Goal: Transaction & Acquisition: Book appointment/travel/reservation

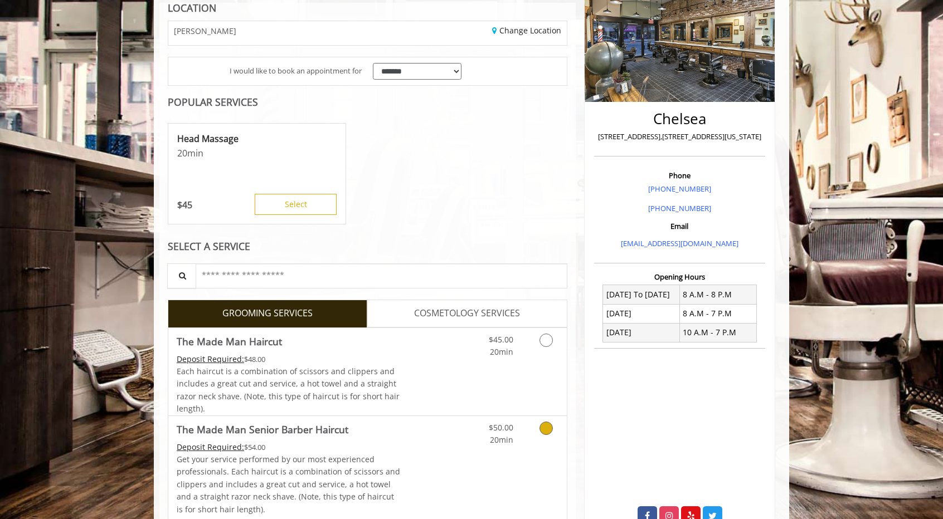
click at [408, 453] on link "Discounted Price" at bounding box center [434, 470] width 66 height 108
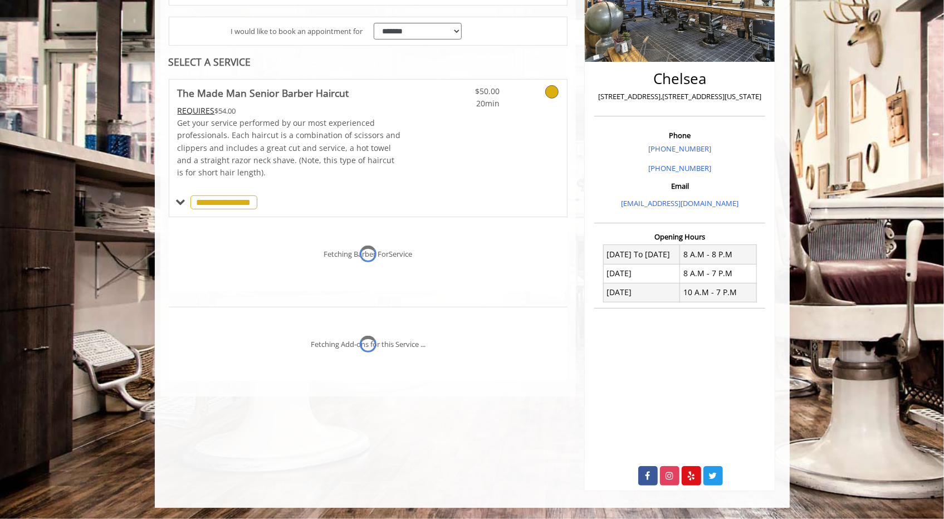
scroll to position [226, 0]
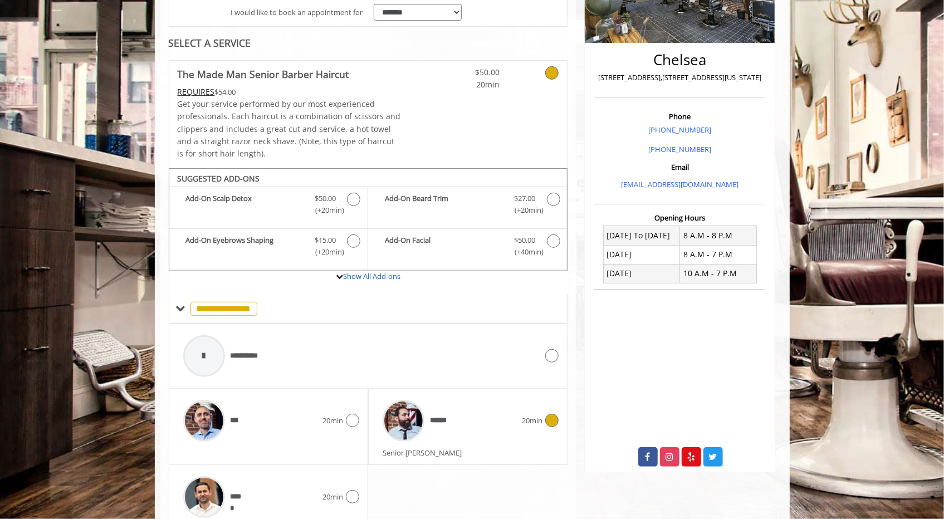
click at [494, 433] on div "******" at bounding box center [449, 421] width 145 height 53
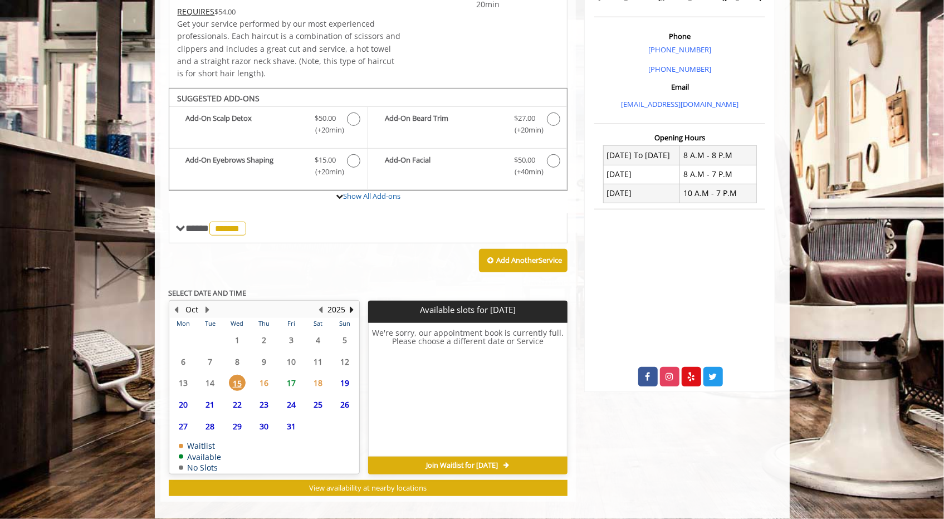
scroll to position [314, 0]
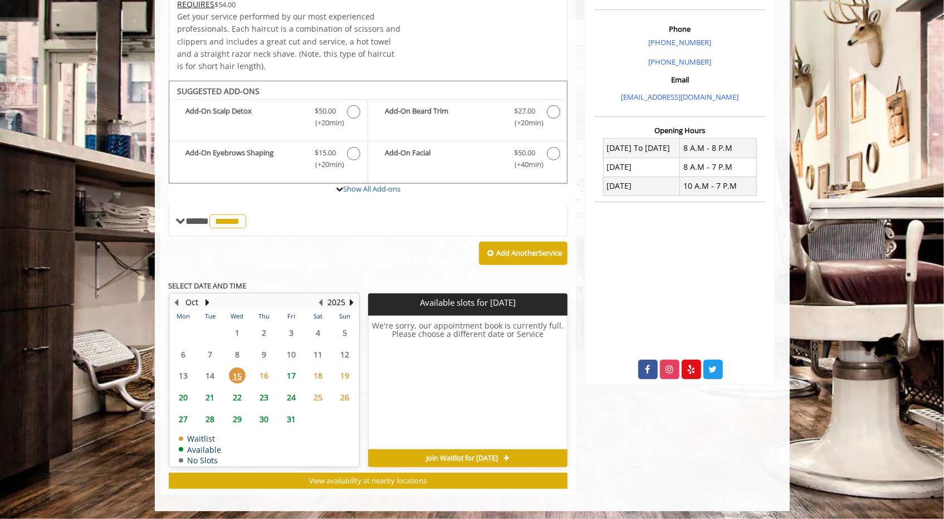
click at [292, 373] on span "17" at bounding box center [291, 376] width 17 height 16
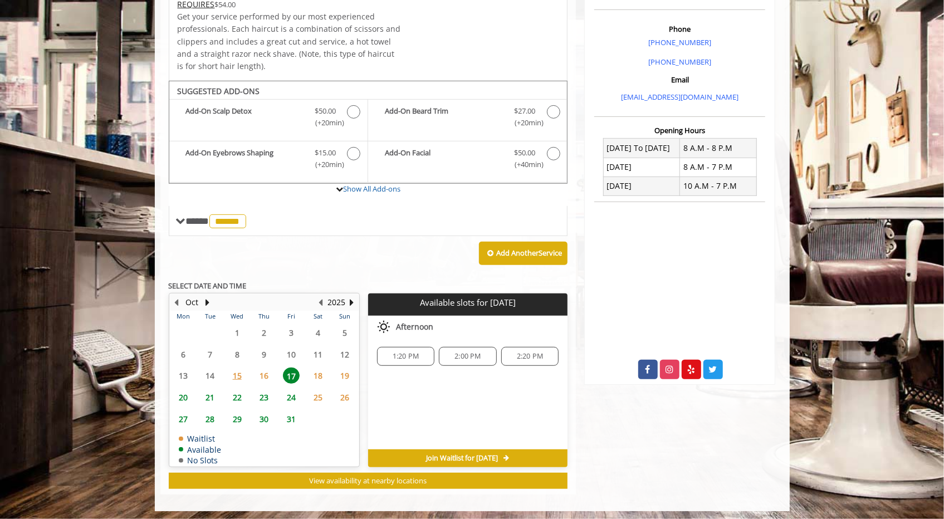
click at [264, 369] on span "16" at bounding box center [264, 376] width 17 height 16
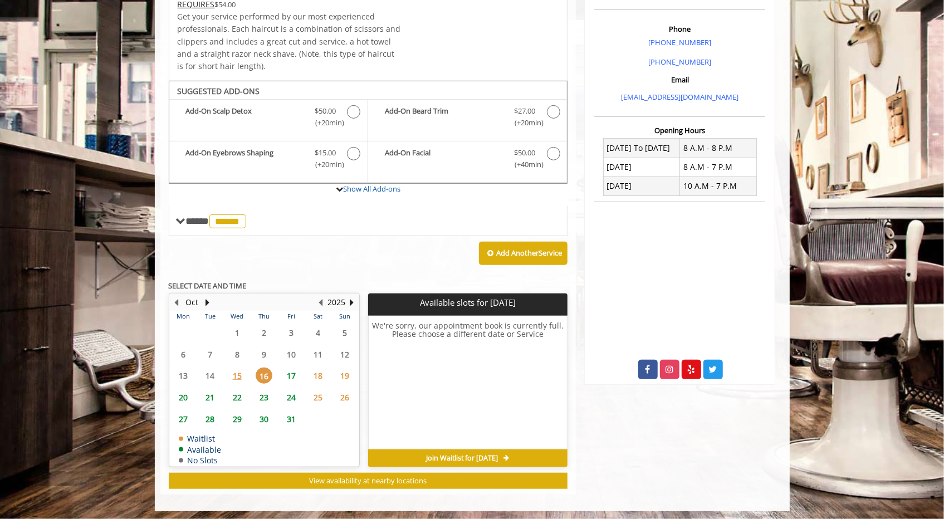
click at [321, 376] on span "18" at bounding box center [318, 376] width 17 height 16
click at [293, 371] on span "17" at bounding box center [291, 376] width 17 height 16
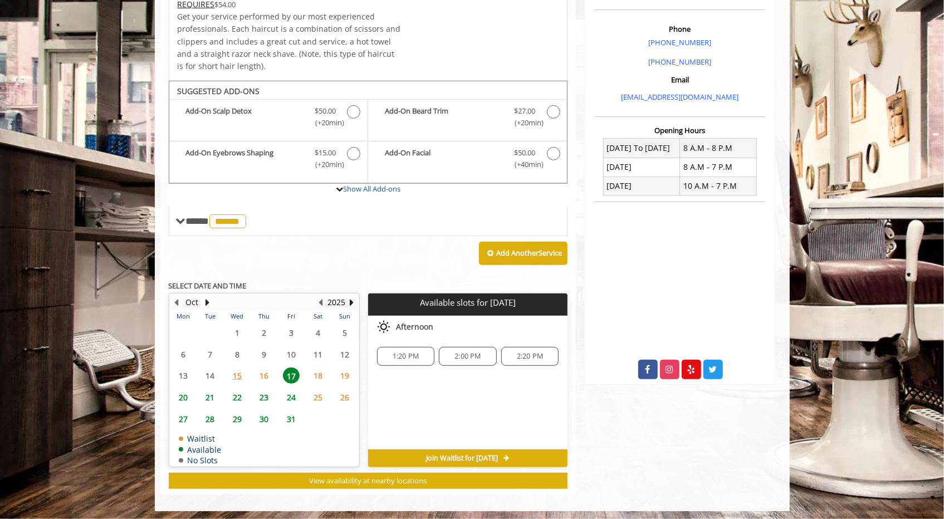
click at [520, 355] on span "2:20 PM" at bounding box center [530, 356] width 26 height 9
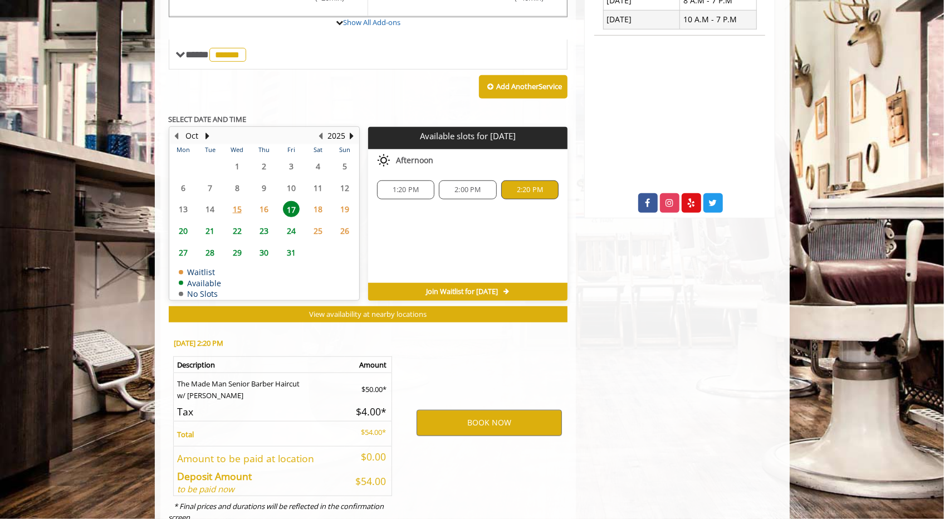
scroll to position [514, 0]
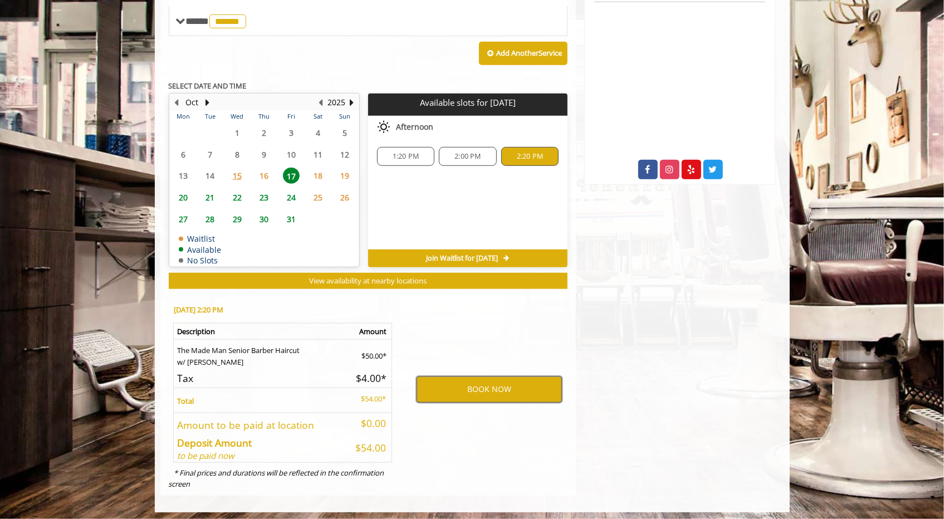
click at [495, 388] on button "BOOK NOW" at bounding box center [489, 390] width 145 height 26
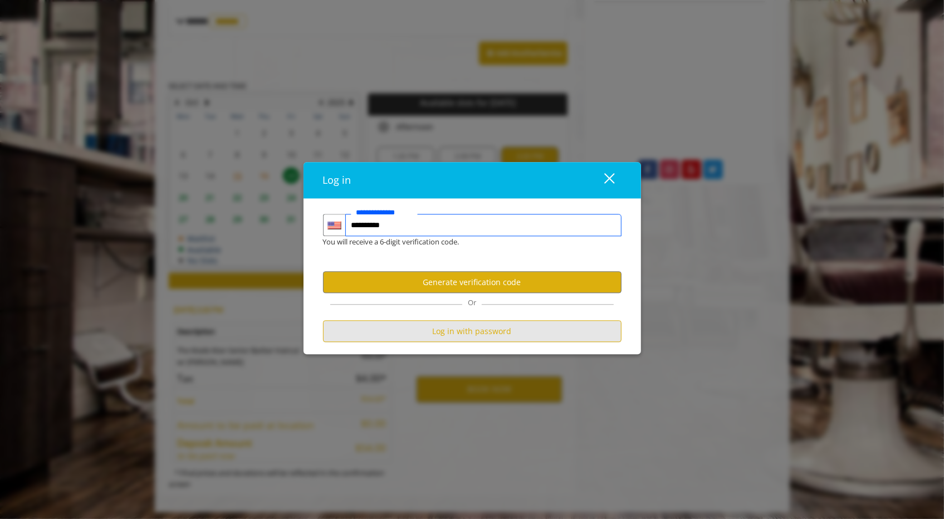
type input "**********"
click at [478, 336] on button "Log in with password" at bounding box center [472, 332] width 299 height 22
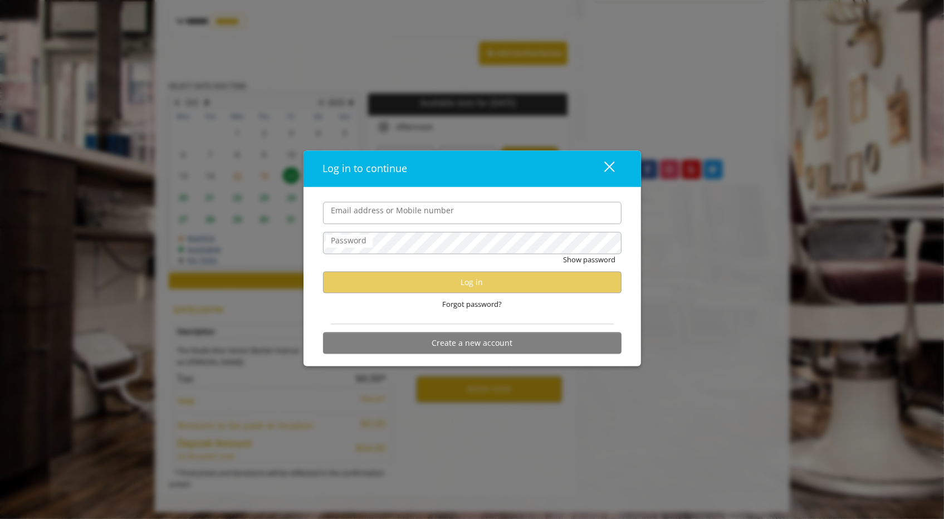
scroll to position [0, 0]
type input "**********"
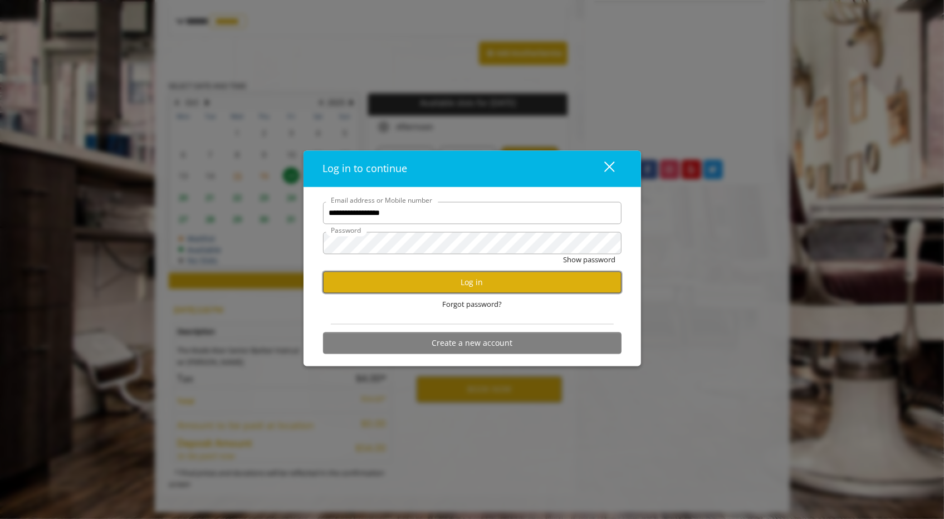
click at [475, 286] on button "Log in" at bounding box center [472, 283] width 299 height 22
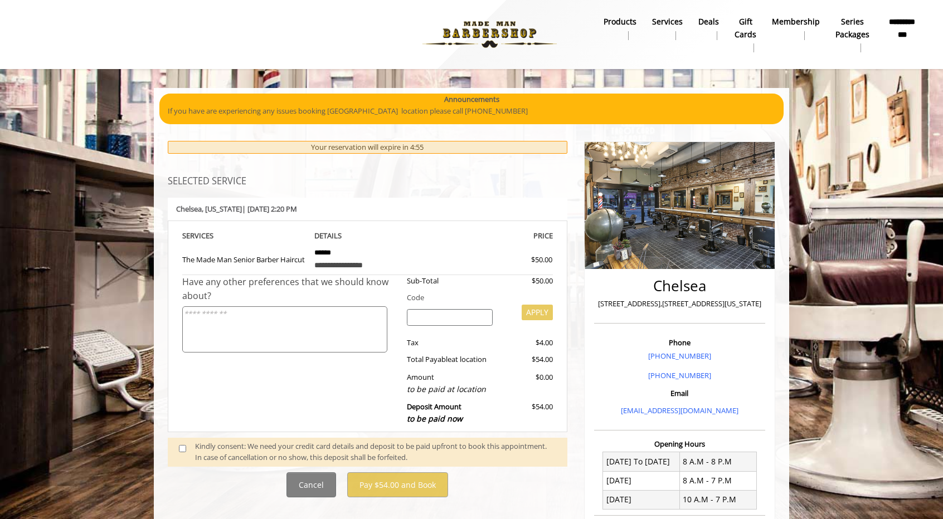
click at [236, 383] on div "Have any other preferences that we should know about?" at bounding box center [290, 353] width 216 height 156
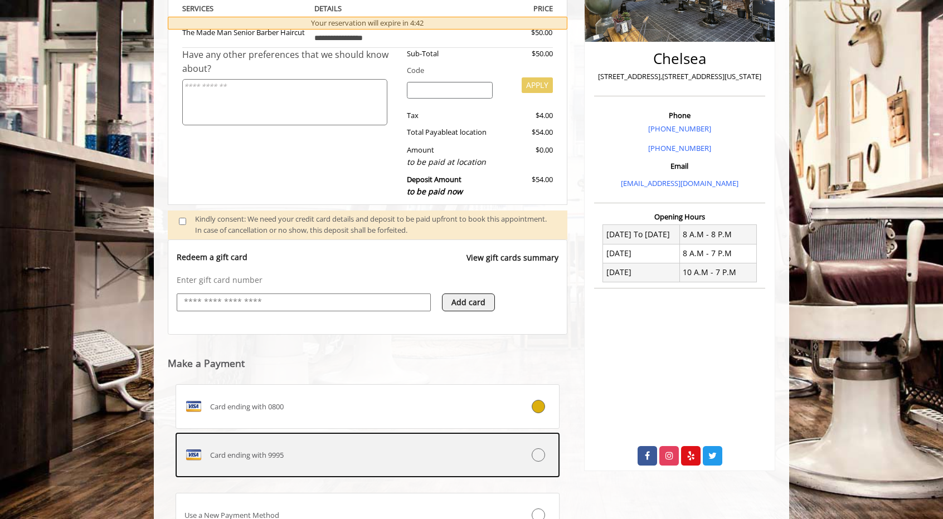
scroll to position [325, 0]
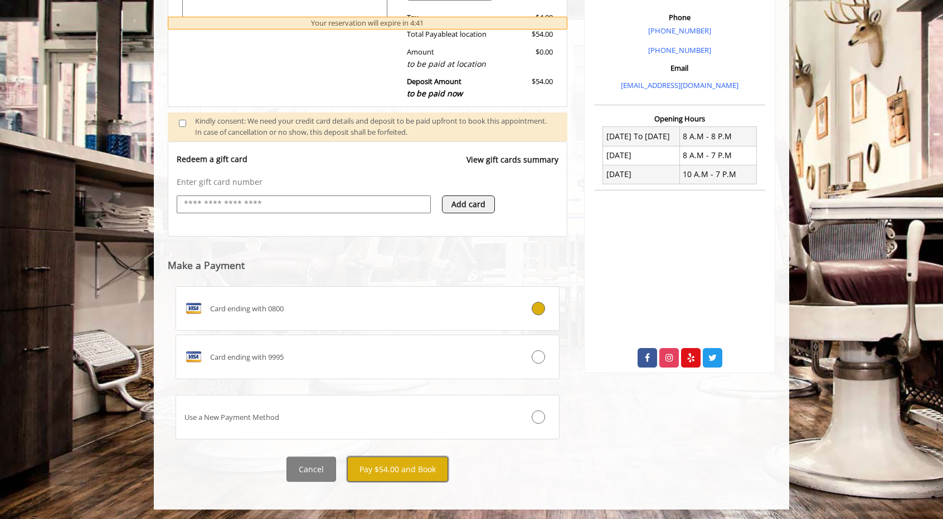
click at [400, 465] on button "Pay $54.00 and Book" at bounding box center [397, 469] width 101 height 25
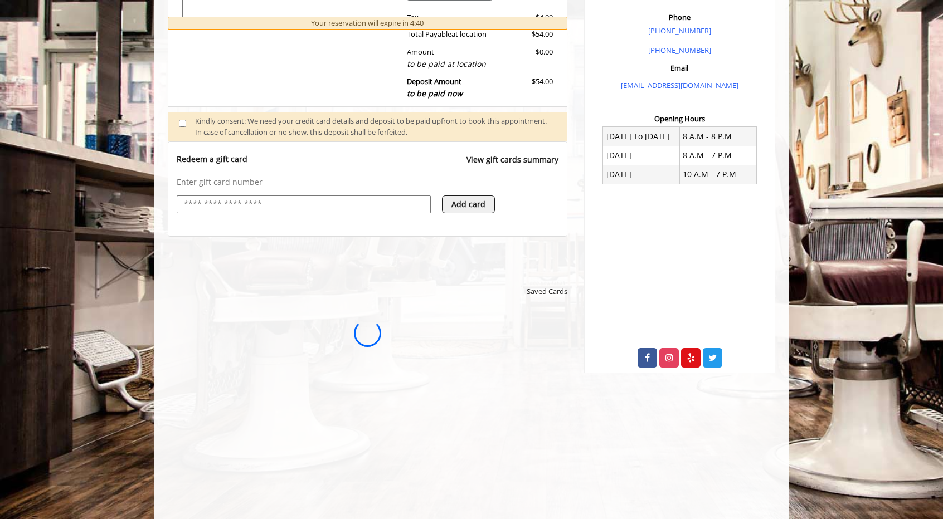
scroll to position [0, 0]
